Goal: Task Accomplishment & Management: Manage account settings

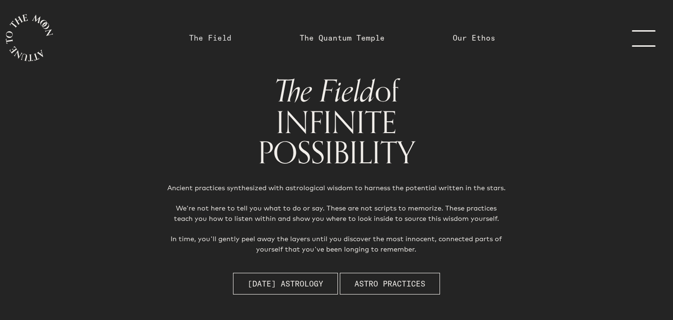
click at [204, 37] on link "The Field" at bounding box center [210, 37] width 43 height 11
click at [214, 38] on link "The Field" at bounding box center [210, 37] width 43 height 11
click at [208, 36] on link "The Field" at bounding box center [210, 37] width 43 height 11
click at [643, 34] on link "menu" at bounding box center [649, 38] width 47 height 76
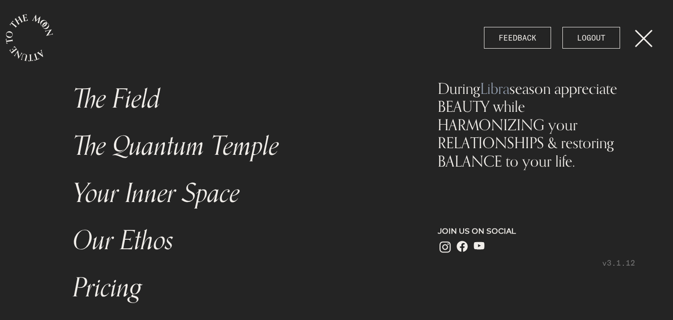
click at [175, 200] on link "Your Inner Space" at bounding box center [235, 193] width 336 height 47
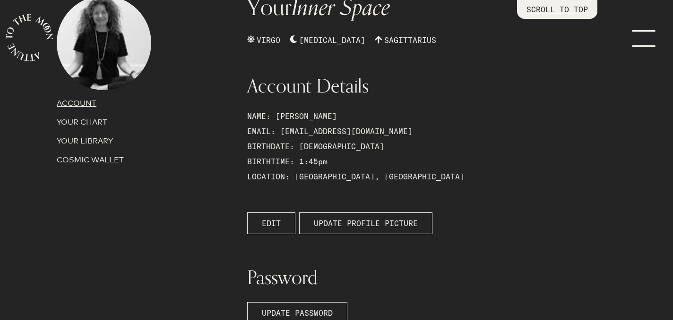
scroll to position [90, 0]
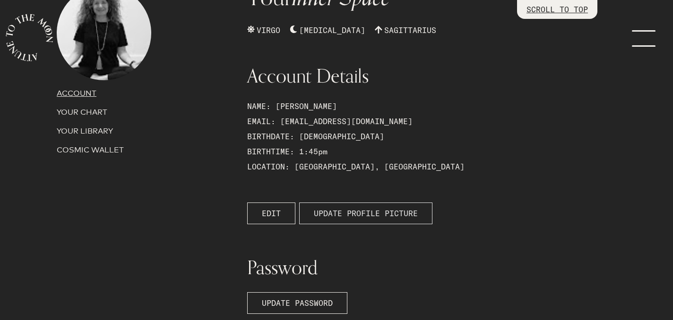
click at [355, 214] on span "UPDATE PROFILE PICTURE" at bounding box center [366, 213] width 104 height 11
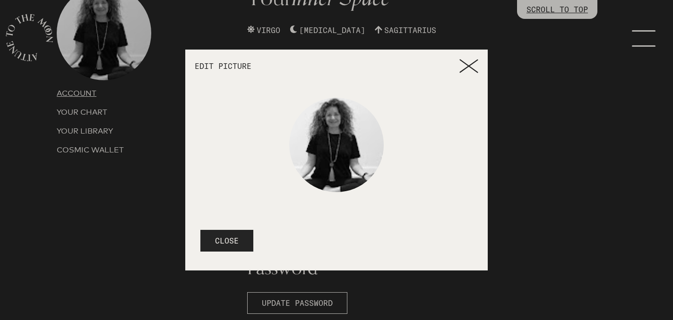
click at [469, 62] on icon at bounding box center [468, 66] width 19 height 14
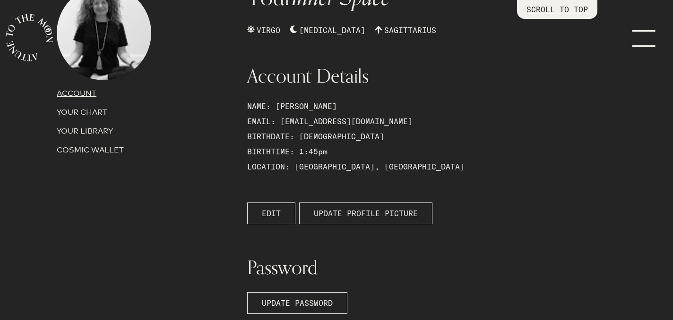
click at [330, 212] on span "UPDATE PROFILE PICTURE" at bounding box center [366, 213] width 104 height 11
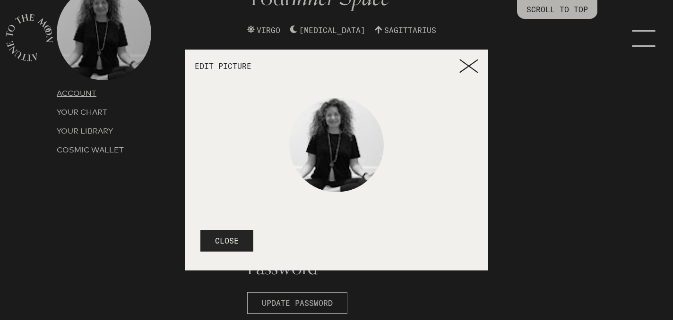
click at [472, 66] on icon at bounding box center [468, 66] width 19 height 14
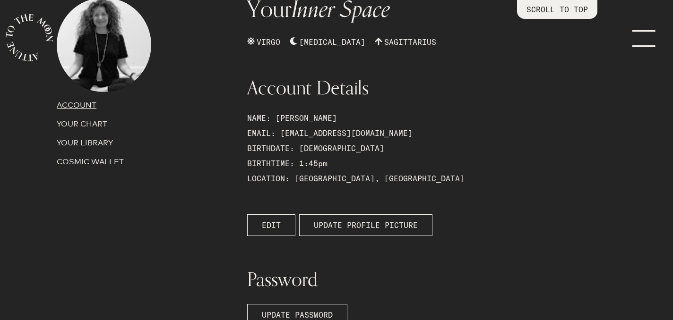
scroll to position [77, 0]
click at [107, 128] on p "YOUR CHART" at bounding box center [146, 125] width 179 height 11
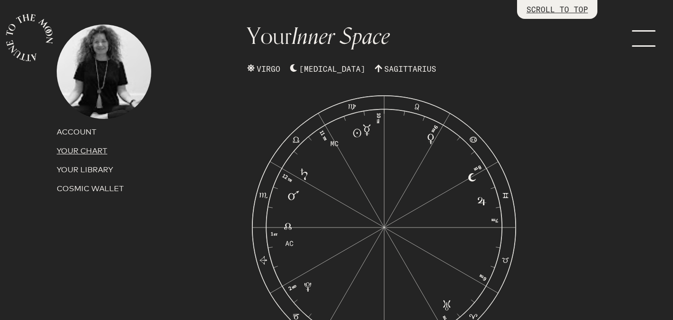
scroll to position [0, 0]
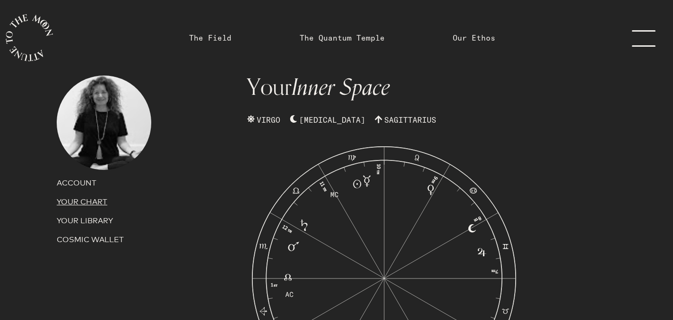
click at [84, 183] on p "ACCOUNT" at bounding box center [146, 183] width 179 height 11
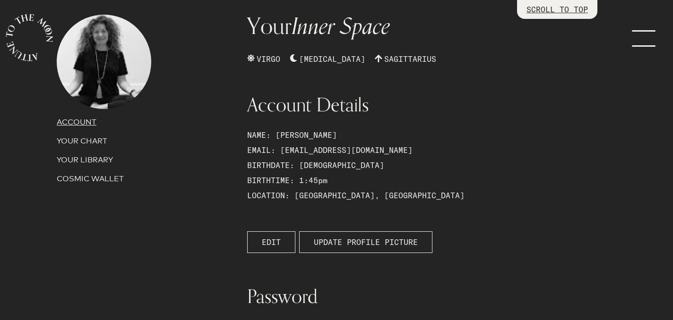
scroll to position [102, 0]
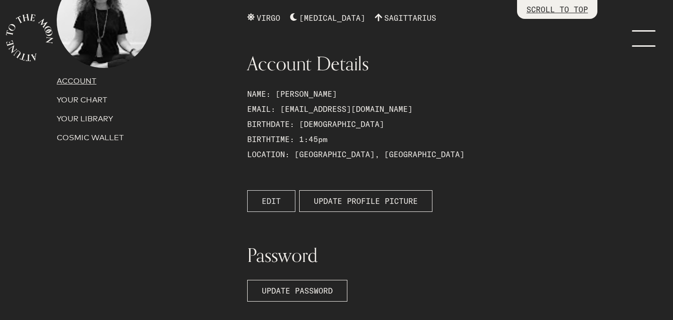
click at [282, 204] on button "EDIT" at bounding box center [271, 201] width 48 height 22
select select "8"
select select "45"
select select "PM"
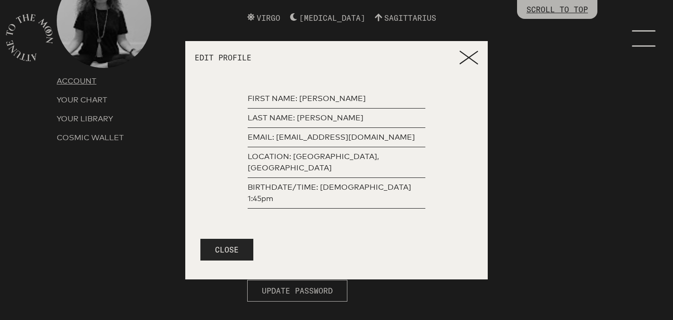
click at [397, 186] on p "BIRTHDATE/TIME: [DEMOGRAPHIC_DATA] 1:45pm" at bounding box center [337, 193] width 178 height 23
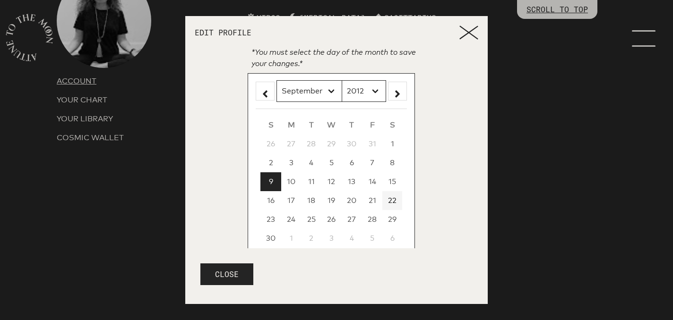
scroll to position [142, 0]
click at [376, 79] on select "2012 2011 2010 2009 2008 2007 2006 2005 2004 2003 2002 2001 2000 1999 1998 1997…" at bounding box center [364, 90] width 44 height 22
select select "1970"
click at [342, 79] on select "2012 2011 2010 2009 2008 2007 2006 2005 2004 2003 2002 2001 2000 1999 1998 1997…" at bounding box center [364, 90] width 44 height 22
click at [217, 275] on button "CLOSE" at bounding box center [226, 275] width 53 height 22
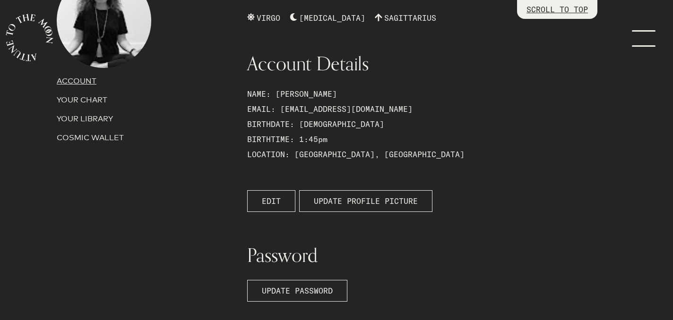
scroll to position [0, 0]
